Goal: Connect with others: Connect with others

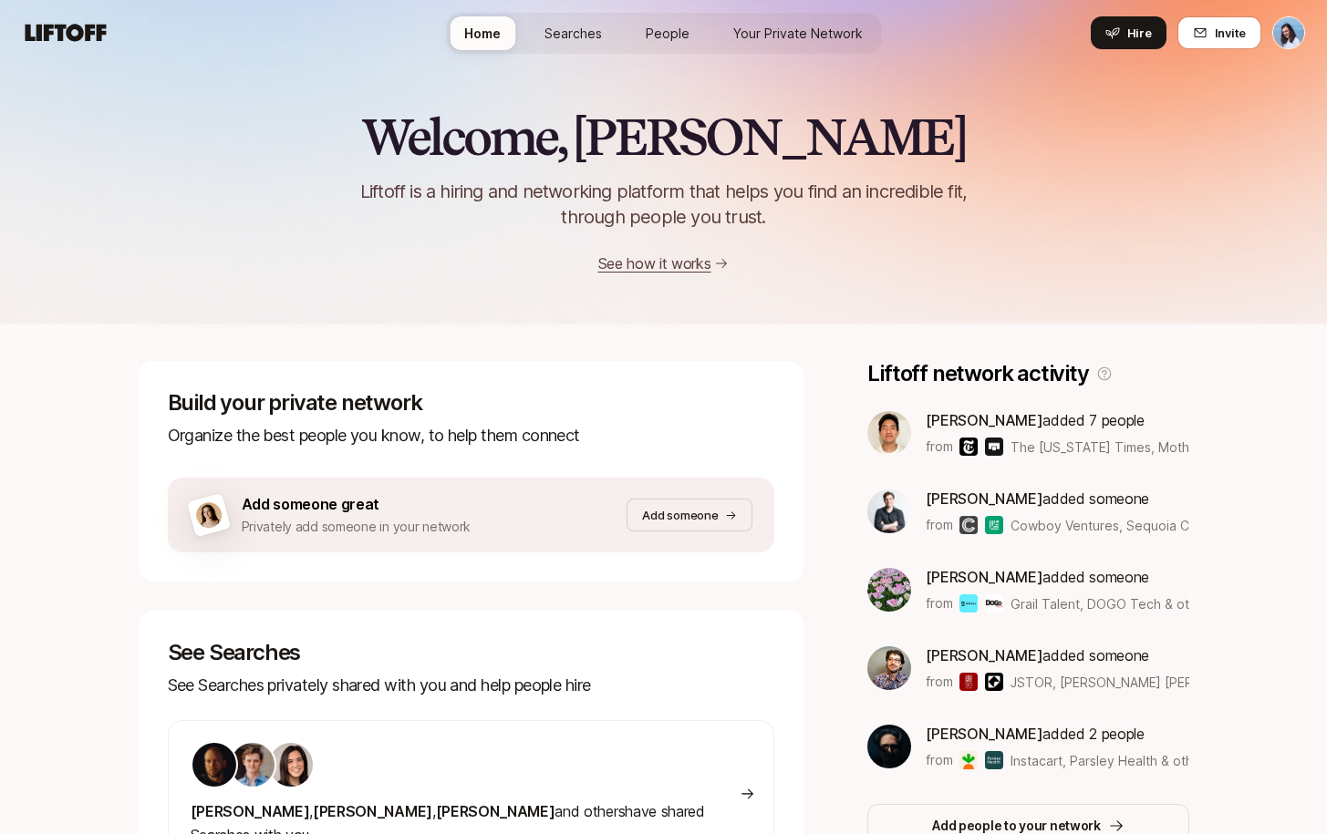
click at [781, 28] on span "Your Private Network" at bounding box center [797, 33] width 129 height 19
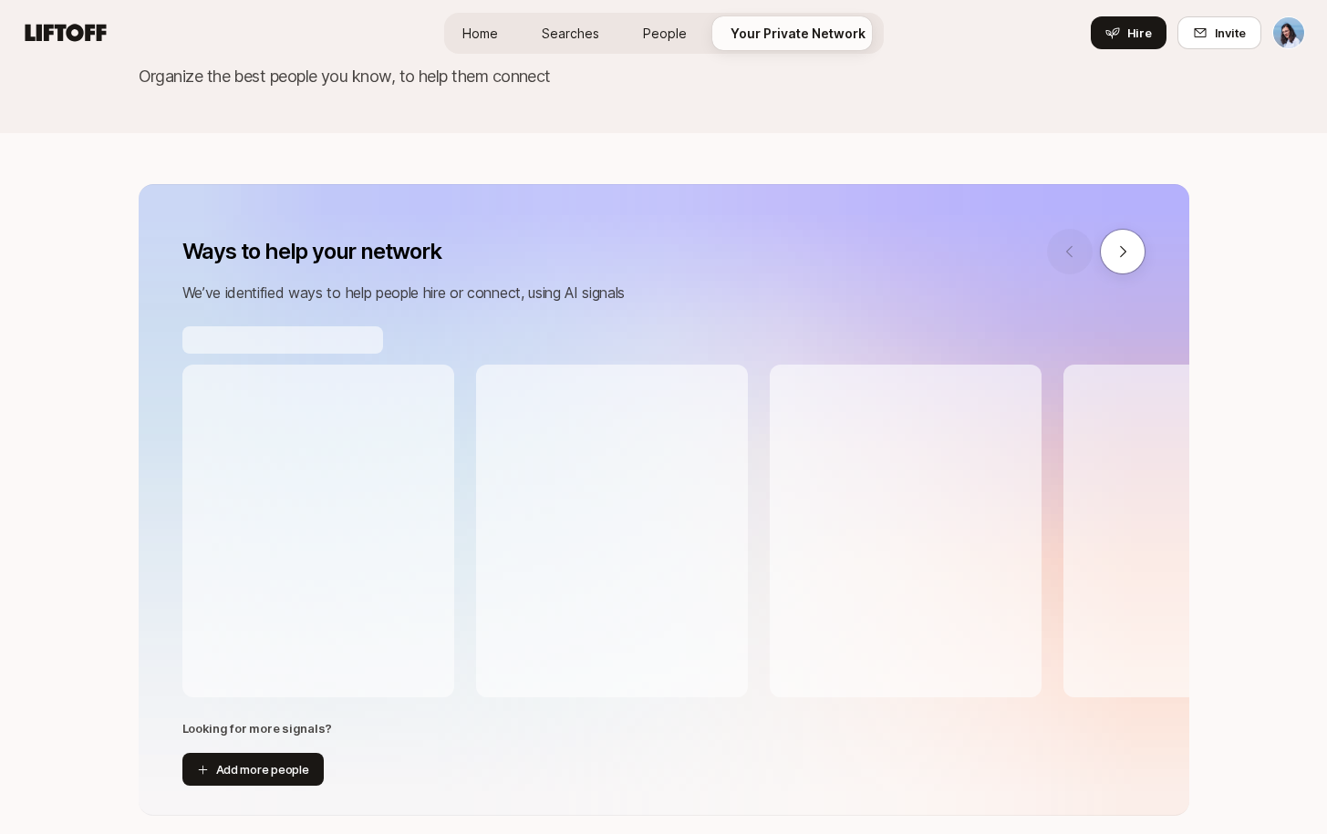
scroll to position [295, 0]
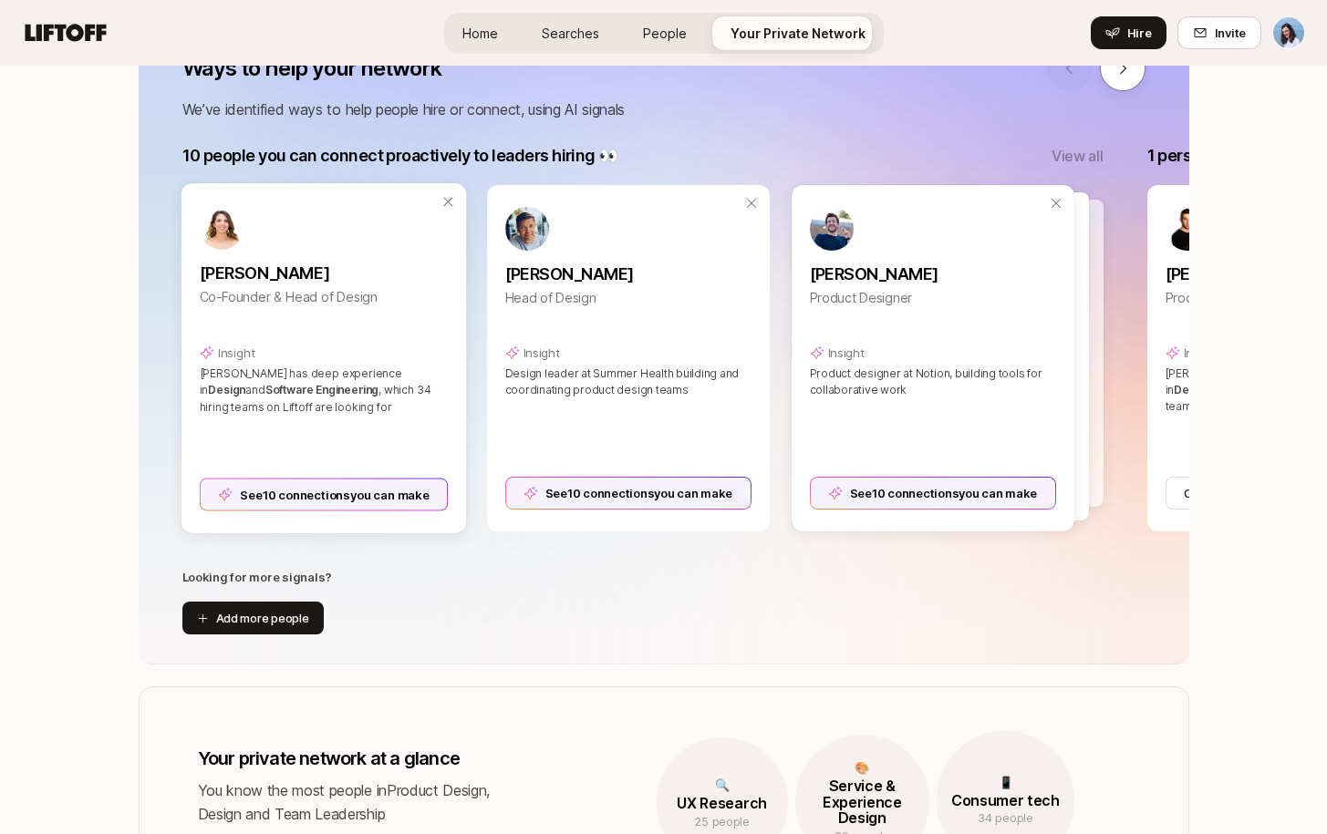
click at [294, 511] on div "[PERSON_NAME] Co-Founder & Head of Design Insight [PERSON_NAME] has deep experi…" at bounding box center [323, 358] width 285 height 350
click at [304, 501] on div "See 10 connections you can make" at bounding box center [323, 494] width 249 height 33
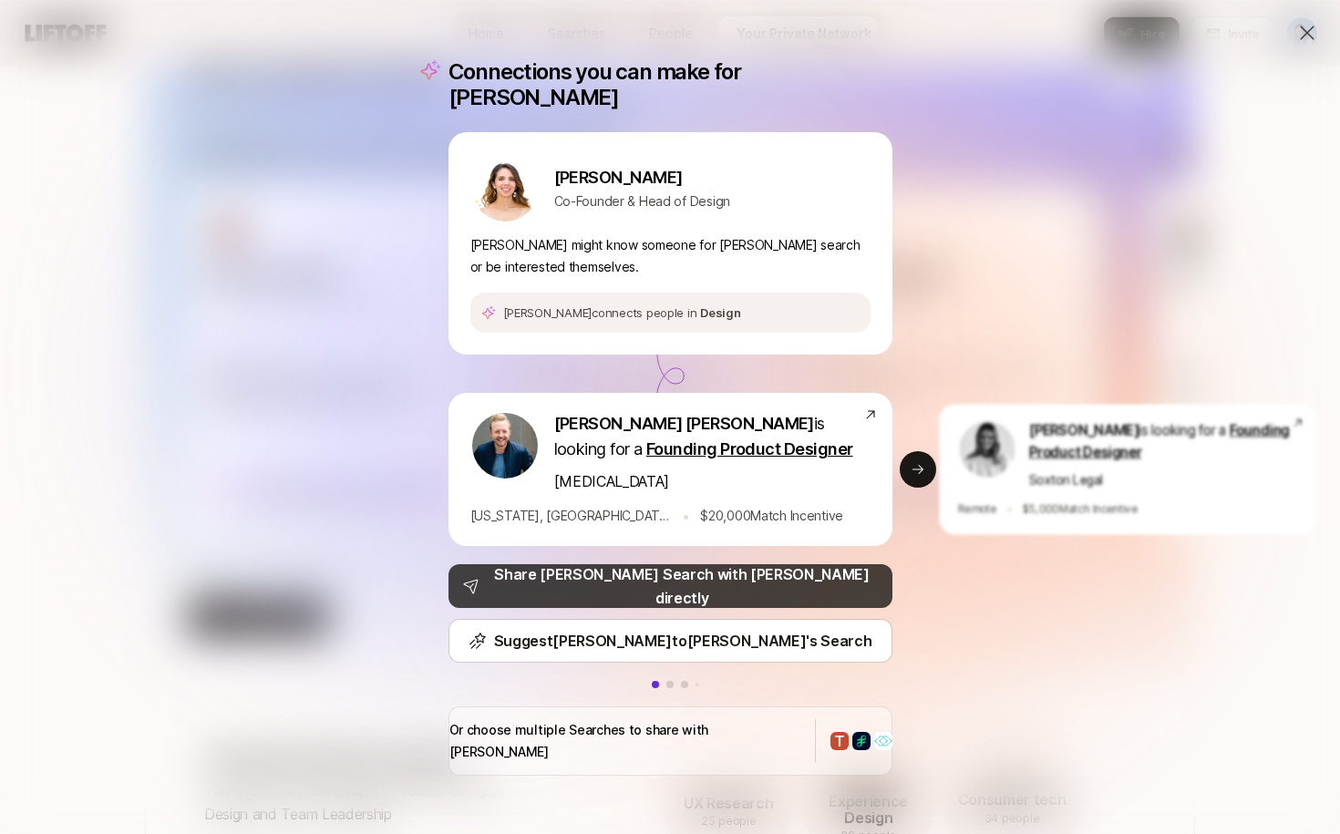
click at [741, 584] on p "Share [PERSON_NAME] Search with [PERSON_NAME] directly" at bounding box center [682, 586] width 391 height 47
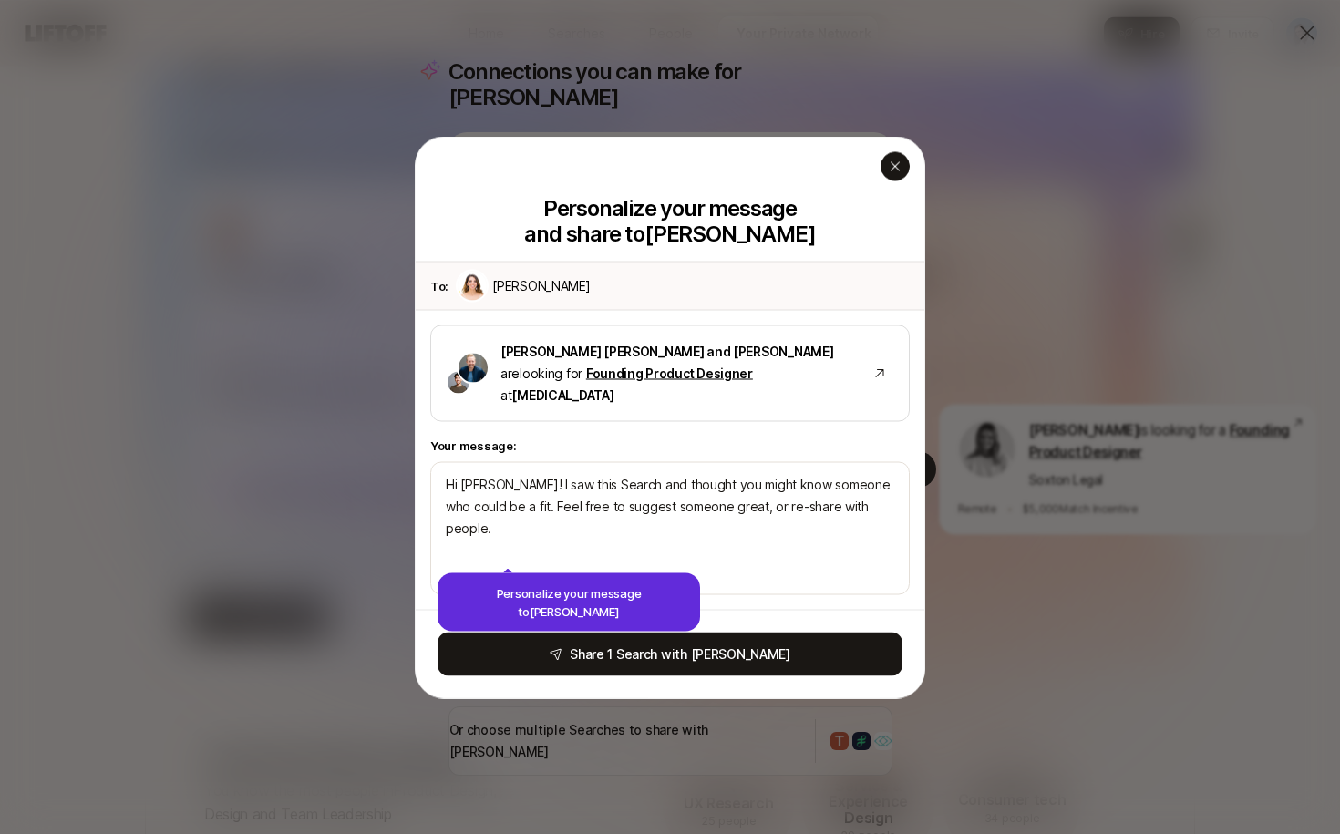
click at [903, 177] on div "button" at bounding box center [895, 165] width 29 height 29
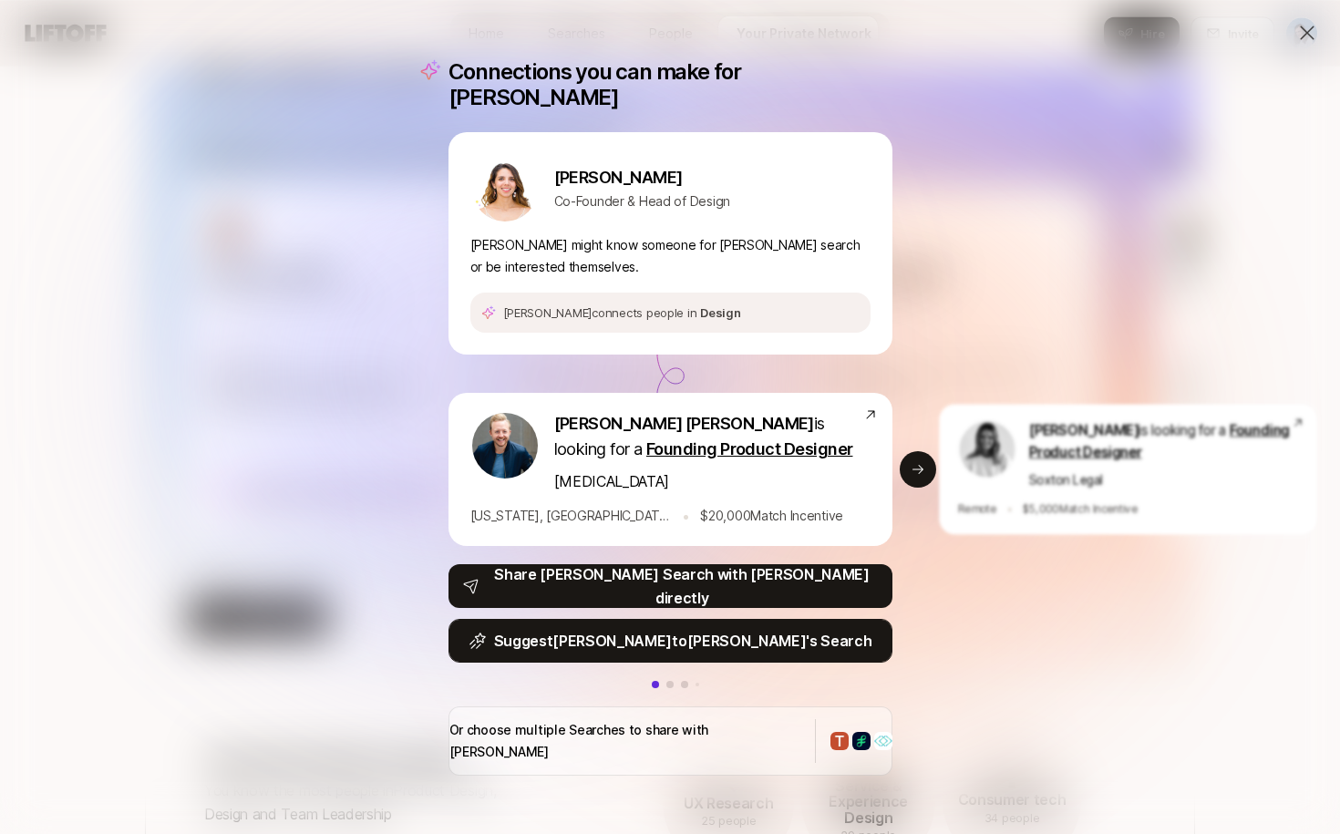
click at [695, 634] on p "Suggest [PERSON_NAME] to [PERSON_NAME] 's Search" at bounding box center [683, 641] width 378 height 24
